Goal: Navigation & Orientation: Find specific page/section

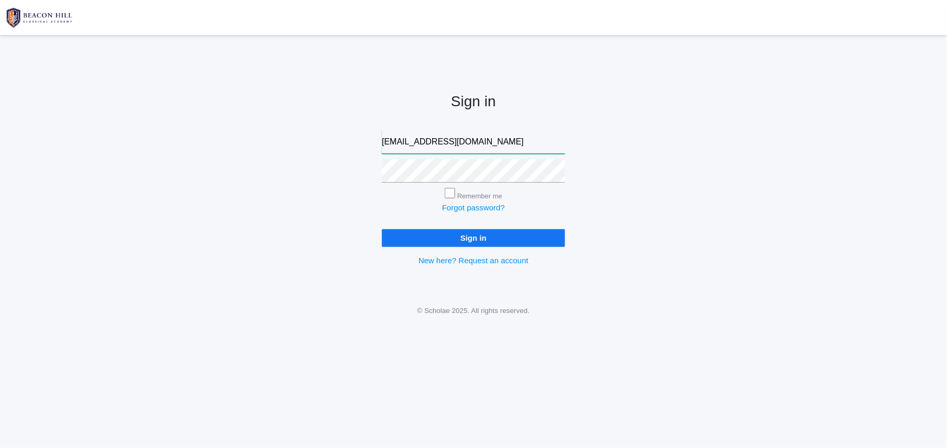
type input "nicoledeanid@gmail.com"
click at [450, 193] on input "Remember me" at bounding box center [450, 193] width 10 height 10
checkbox input "true"
click at [479, 235] on input "Sign in" at bounding box center [473, 237] width 183 height 17
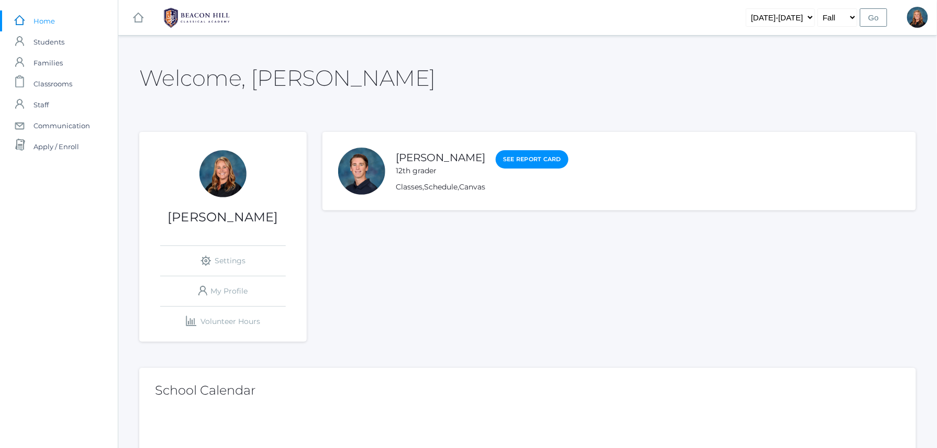
click at [233, 213] on h1 "[PERSON_NAME]" at bounding box center [223, 217] width 168 height 14
click at [52, 79] on span "Classrooms" at bounding box center [53, 83] width 39 height 21
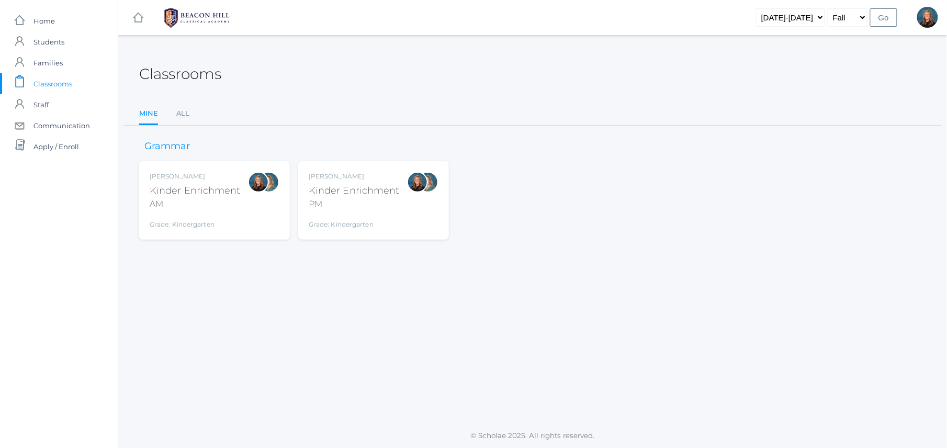
click at [227, 212] on div "[PERSON_NAME] Enrichment AM Grade: Kindergarten *KNDC" at bounding box center [195, 201] width 91 height 58
